Goal: Feedback & Contribution: Submit feedback/report problem

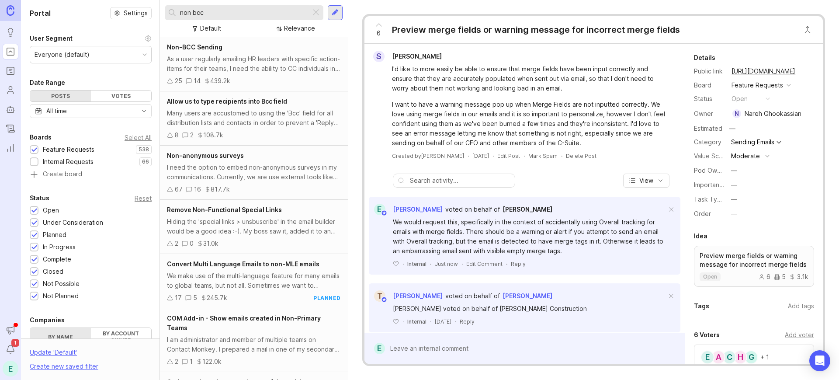
click at [243, 45] on div "Non-BCC Sending" at bounding box center [254, 47] width 174 height 10
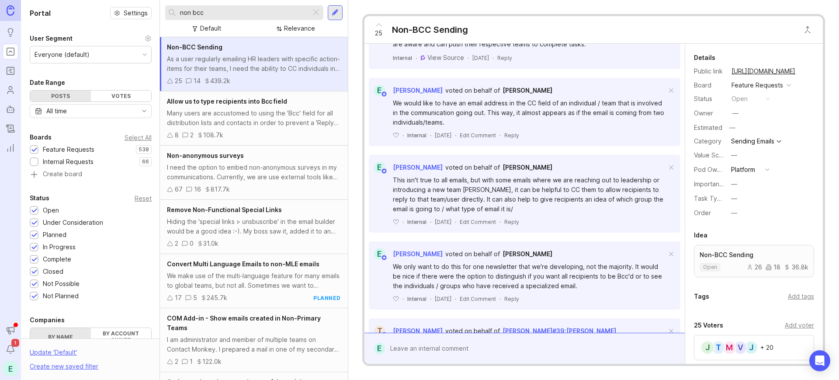
scroll to position [319, 0]
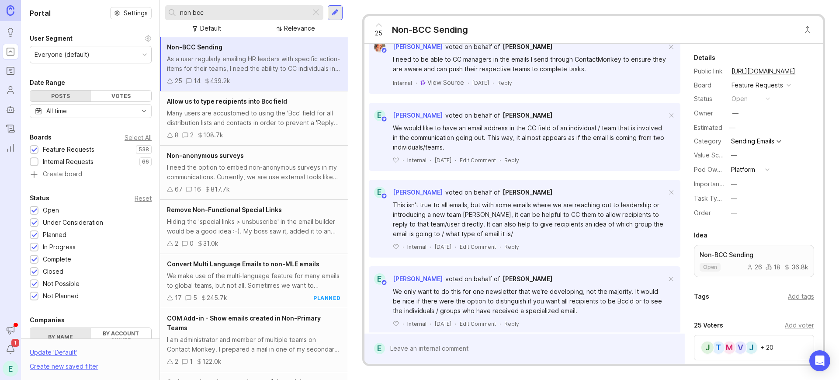
click at [436, 340] on div at bounding box center [531, 348] width 292 height 17
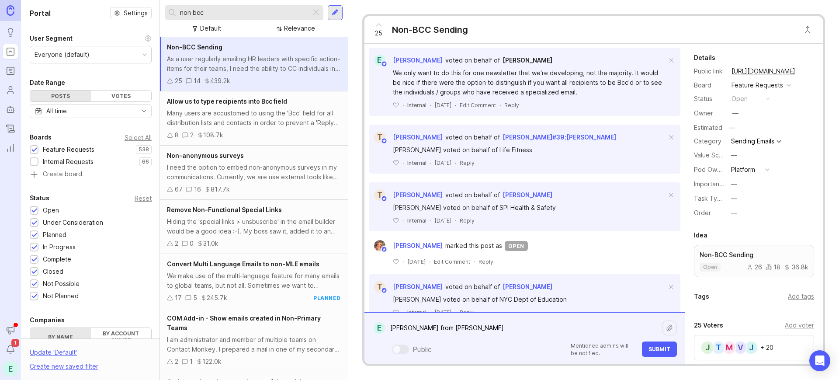
scroll to position [538, 0]
click at [468, 324] on textarea "[PERSON_NAME] from [PERSON_NAME] passed on that they were going to bring on" at bounding box center [523, 327] width 277 height 17
click at [478, 327] on textarea "[PERSON_NAME] from [PERSON_NAME] added on that they were going to bring on" at bounding box center [523, 327] width 277 height 17
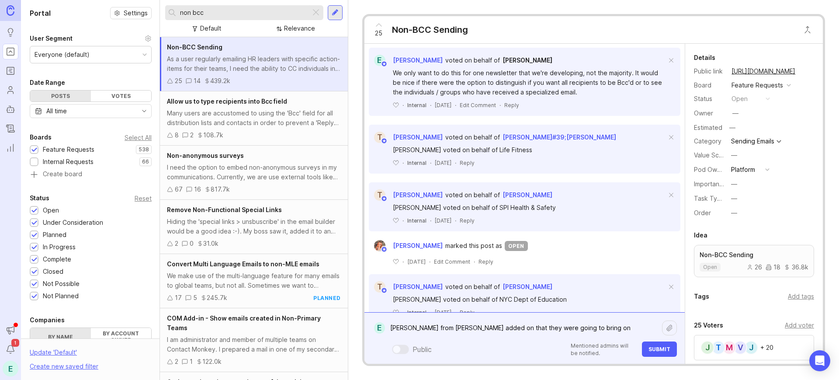
click at [478, 327] on textarea "[PERSON_NAME] from [PERSON_NAME] added on that they were going to bring on" at bounding box center [523, 327] width 277 height 17
click at [547, 328] on textarea "[PERSON_NAME] from [PERSON_NAME] added that they were going to bring on" at bounding box center [523, 327] width 277 height 17
drag, startPoint x: 591, startPoint y: 330, endPoint x: 562, endPoint y: 330, distance: 29.3
click at [562, 330] on textarea "[PERSON_NAME] from [PERSON_NAME] added that they were going to start using Cont…" at bounding box center [523, 323] width 277 height 26
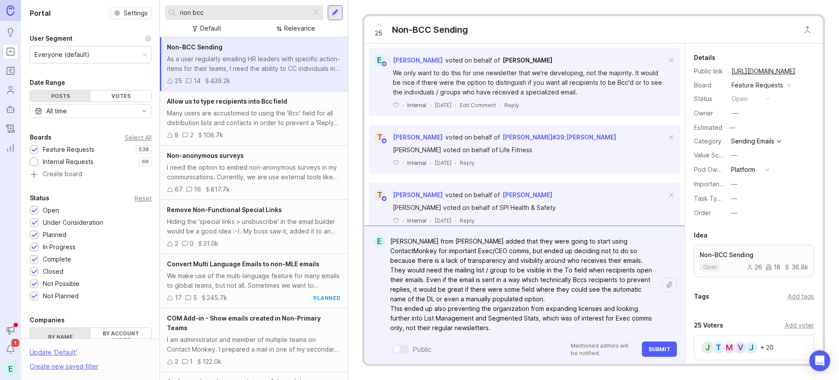
type textarea "[PERSON_NAME] from [PERSON_NAME] added that they were going to start using Cont…"
click at [660, 354] on button "Submit" at bounding box center [659, 348] width 35 height 15
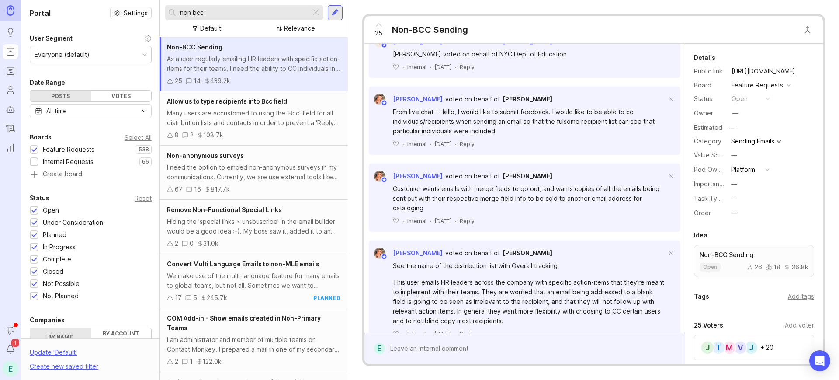
scroll to position [1076, 0]
